Goal: Task Accomplishment & Management: Use online tool/utility

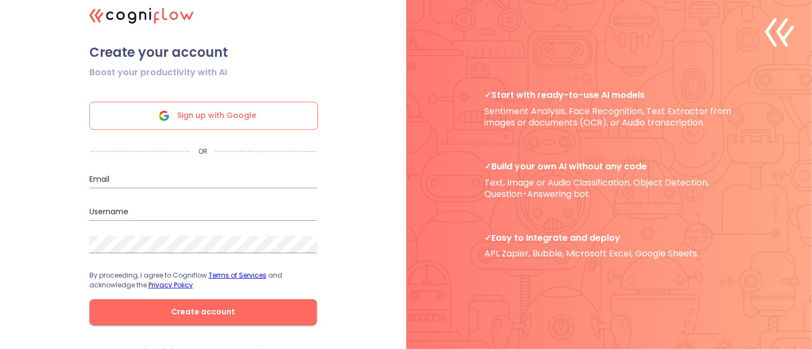
click at [223, 122] on span "Sign up with Google" at bounding box center [216, 115] width 79 height 27
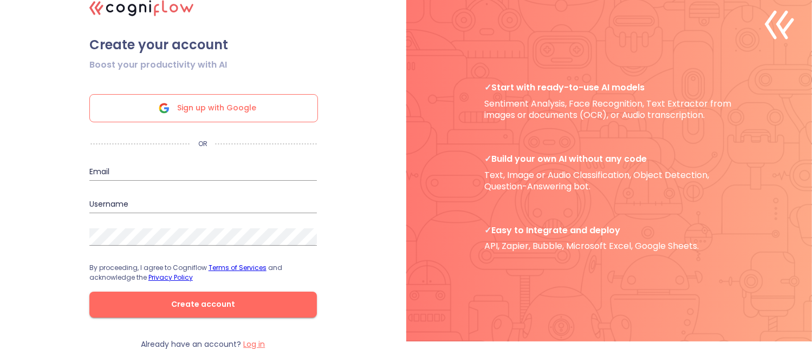
scroll to position [12, 0]
click at [249, 104] on span "Sign up with Google" at bounding box center [216, 108] width 79 height 27
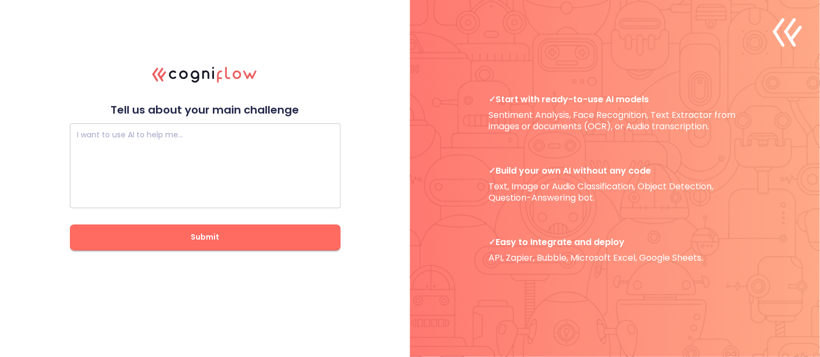
click at [240, 153] on textarea at bounding box center [205, 165] width 256 height 65
drag, startPoint x: 110, startPoint y: 106, endPoint x: 303, endPoint y: 99, distance: 192.4
click at [303, 99] on div ".cls-1{fill:#141624;}.cls-2{fill:#eb5e60;}.cls-3{fill:none;stroke:#eb5e60;strok…" at bounding box center [205, 178] width 271 height 255
drag, startPoint x: 303, startPoint y: 99, endPoint x: 242, endPoint y: 99, distance: 60.7
copy p "Tell us about your main challenge"
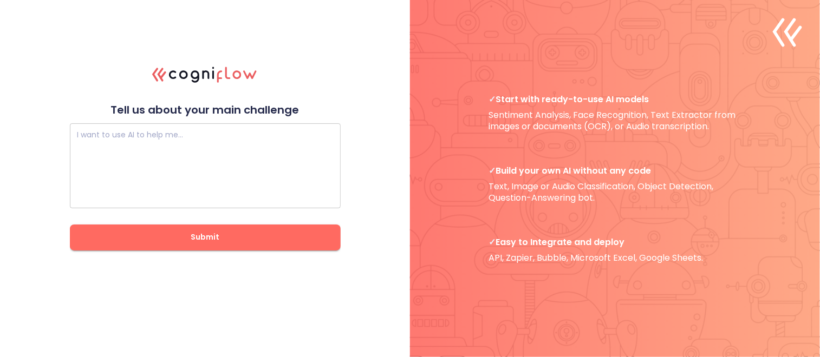
click at [233, 176] on textarea at bounding box center [205, 165] width 256 height 65
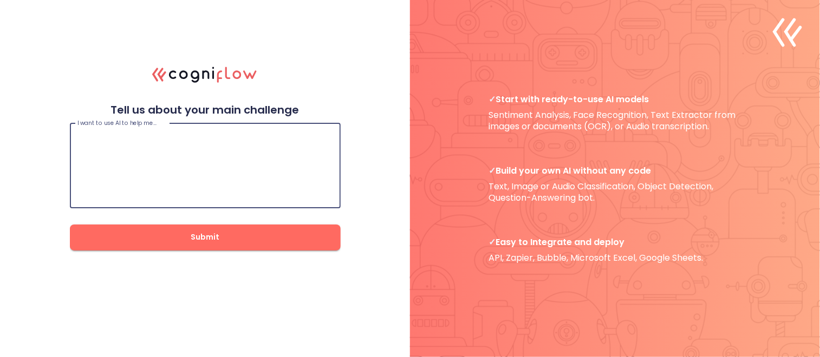
paste textarea ""I want to detect diseases in plant leaves quickly and accurately."
type textarea ""I want to detect diseases in plant leaves quickly and accurately."
click at [269, 233] on span "Submit" at bounding box center [205, 238] width 236 height 14
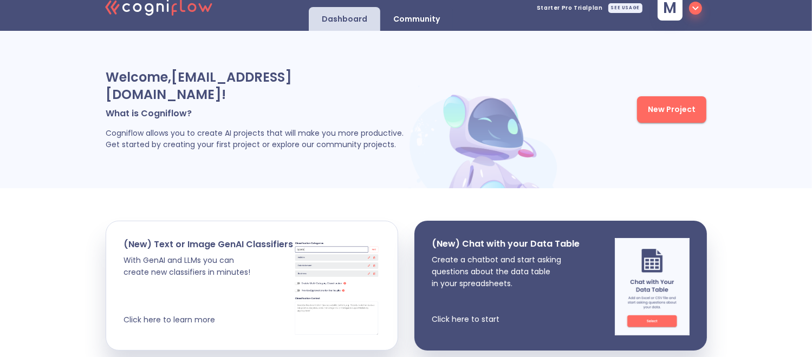
scroll to position [9, 0]
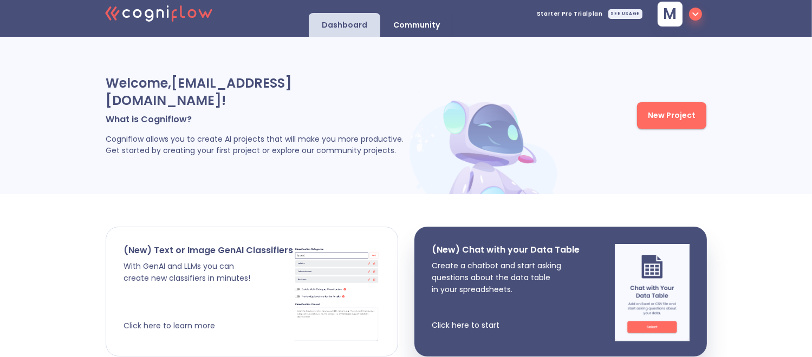
click at [195, 245] on p "(New) Text or Image GenAI Classifiers" at bounding box center [207, 250] width 169 height 11
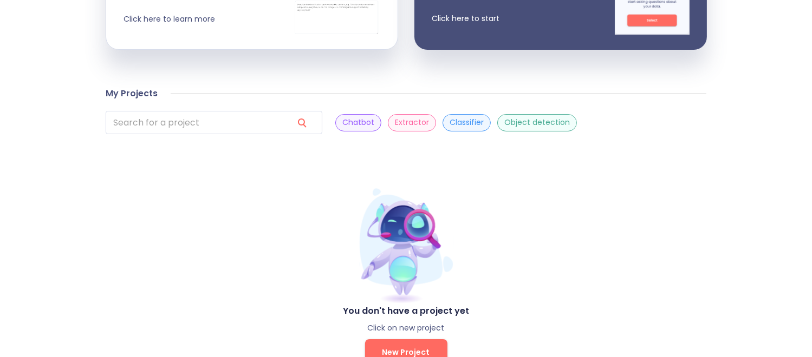
scroll to position [334, 0]
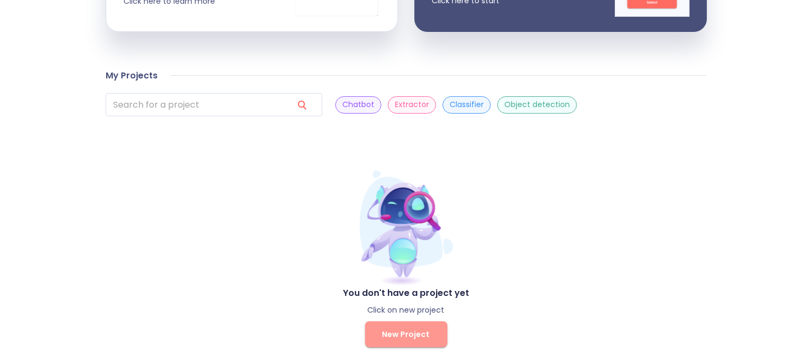
click at [418, 328] on span "New Project" at bounding box center [406, 335] width 48 height 14
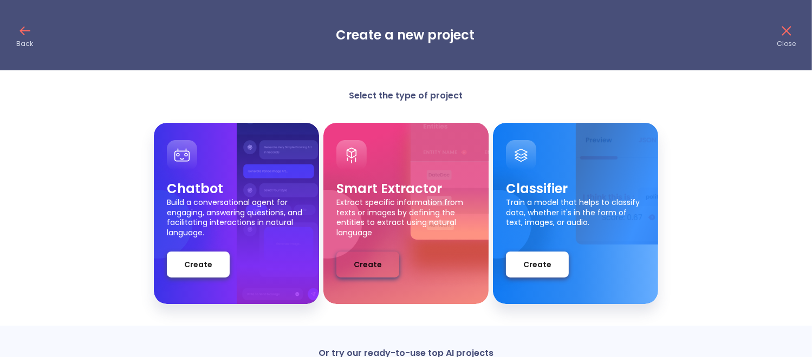
click at [373, 269] on span "Create" at bounding box center [368, 265] width 28 height 14
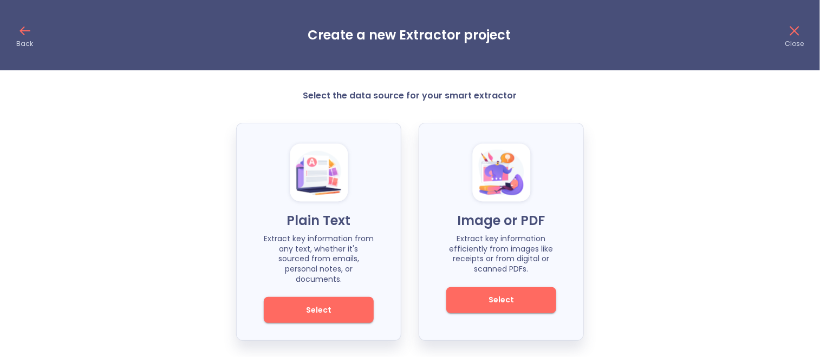
click at [504, 303] on span "Select" at bounding box center [501, 300] width 73 height 14
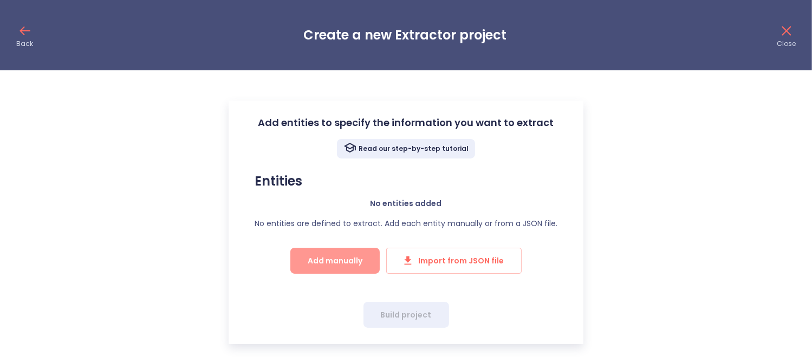
click at [353, 259] on span "Add manually" at bounding box center [335, 262] width 55 height 14
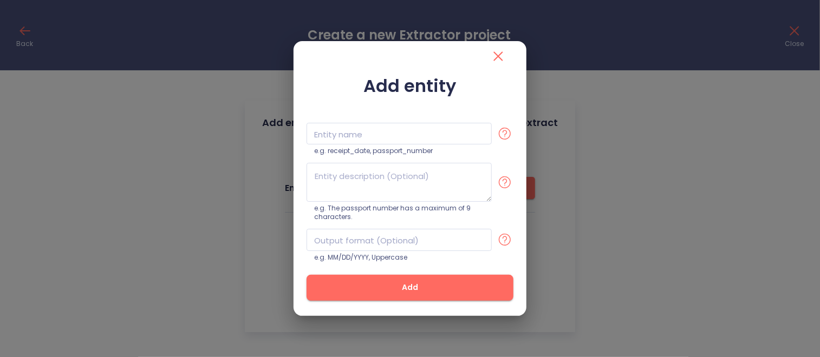
click at [499, 53] on icon "close" at bounding box center [498, 56] width 17 height 17
